Goal: Information Seeking & Learning: Understand process/instructions

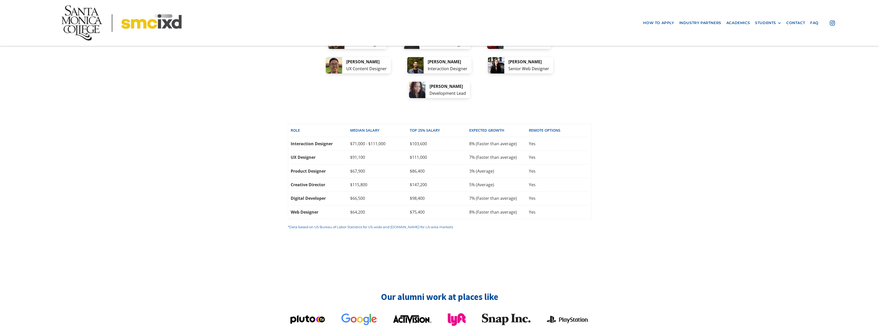
scroll to position [1239, 0]
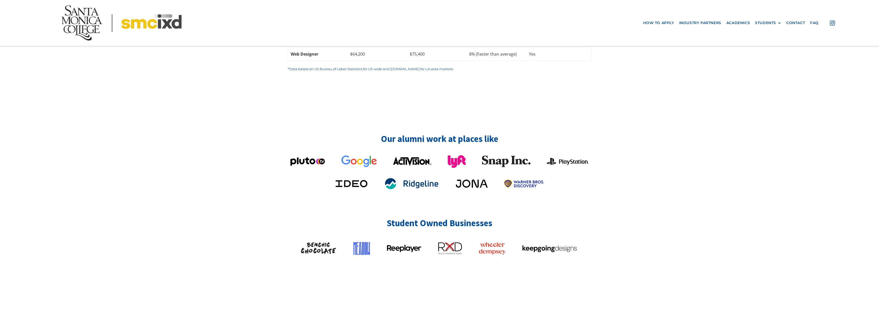
click at [0, 0] on nav "how to apply industry partners Academics STUDENTS PROspective Students GRAD SHO…" at bounding box center [439, 23] width 879 height 46
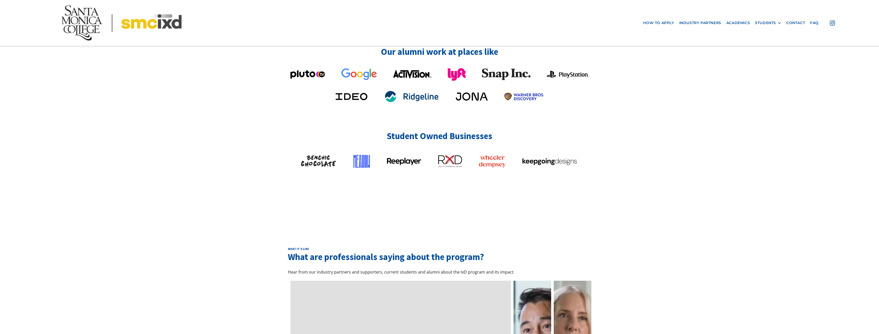
scroll to position [1341, 0]
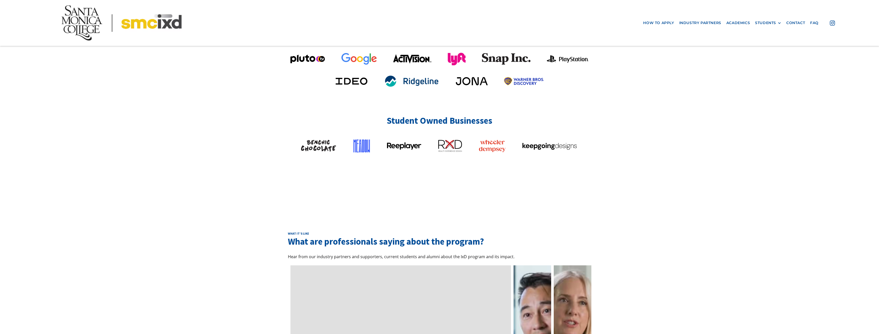
click at [641, 23] on link "how to apply" at bounding box center [659, 22] width 36 height 9
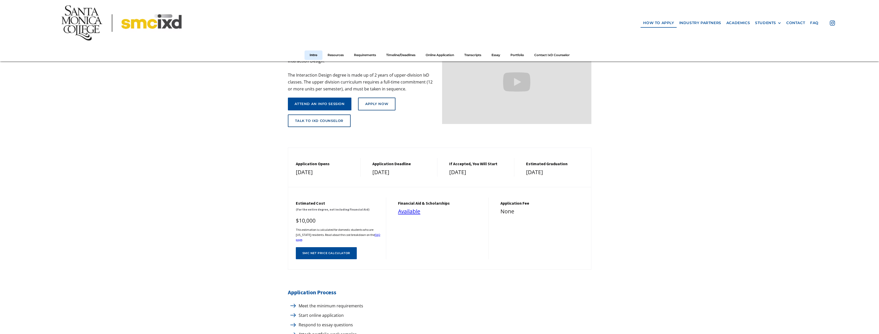
scroll to position [102, 0]
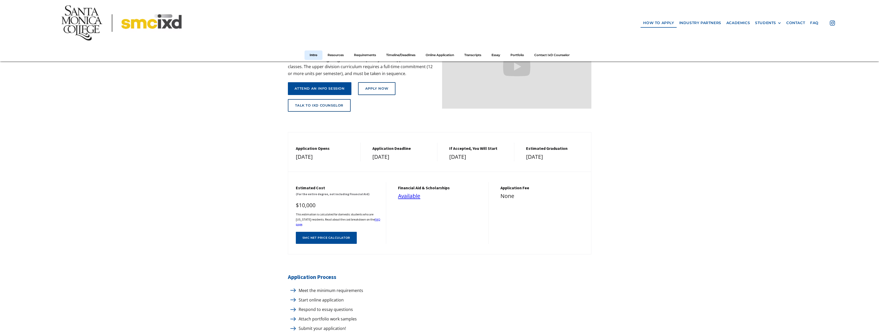
click at [320, 240] on div "SMC net price calculator" at bounding box center [327, 237] width 48 height 3
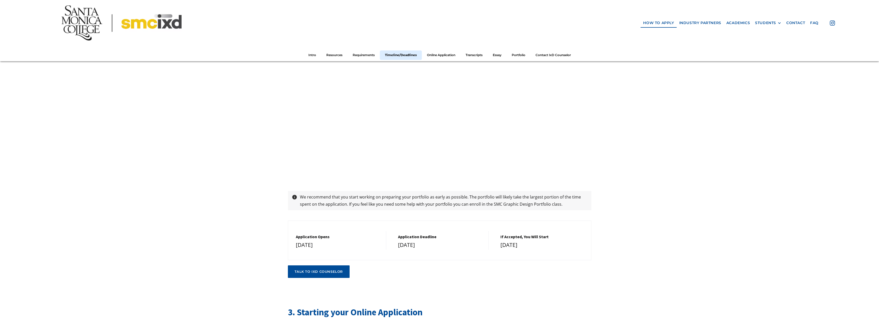
scroll to position [975, 0]
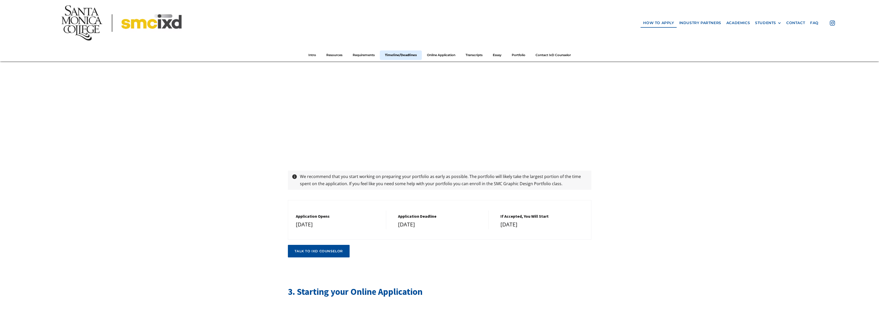
click at [363, 56] on link "Requirements" at bounding box center [364, 54] width 32 height 9
